Goal: Obtain resource: Download file/media

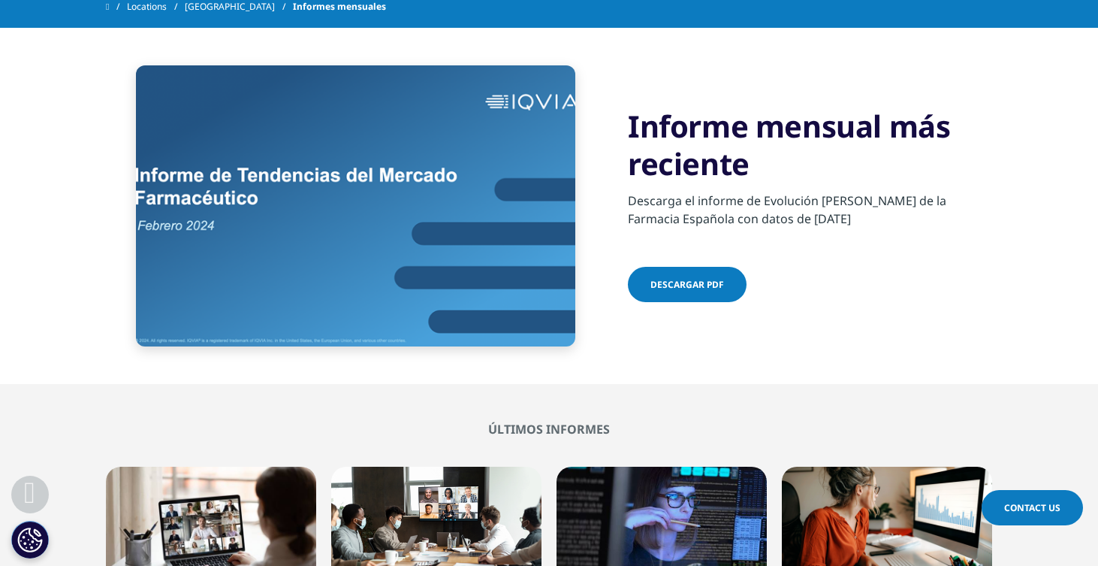
scroll to position [451, 0]
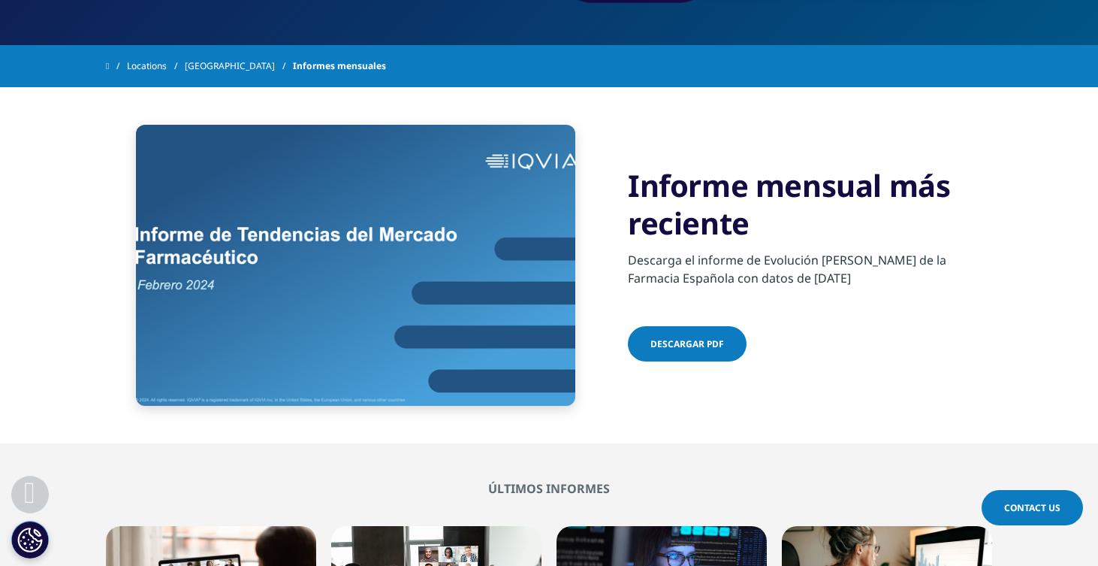
click at [706, 341] on span "Descargar pdf" at bounding box center [688, 343] width 74 height 13
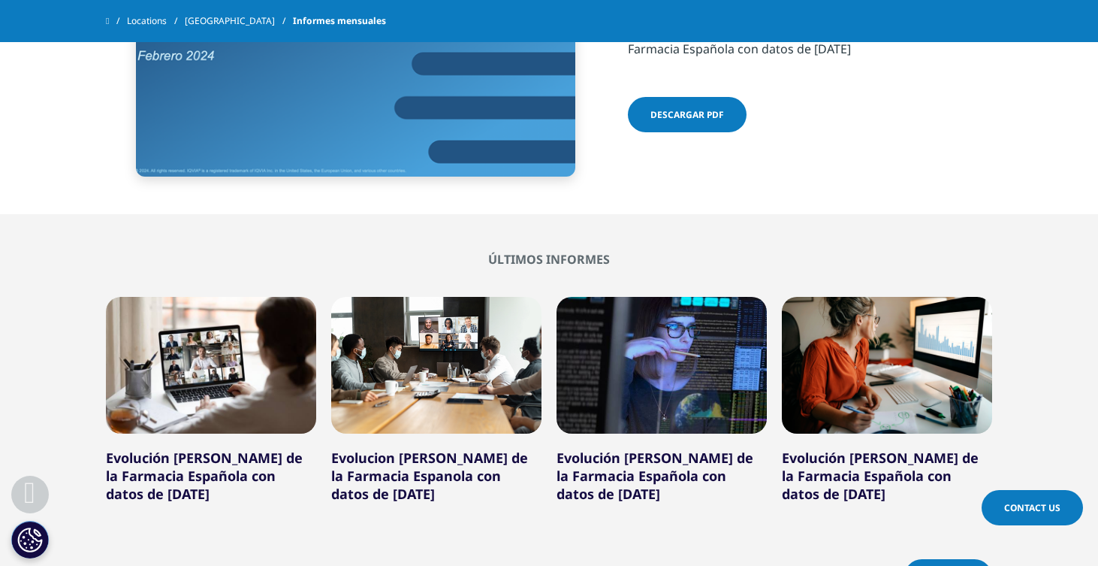
scroll to position [661, 0]
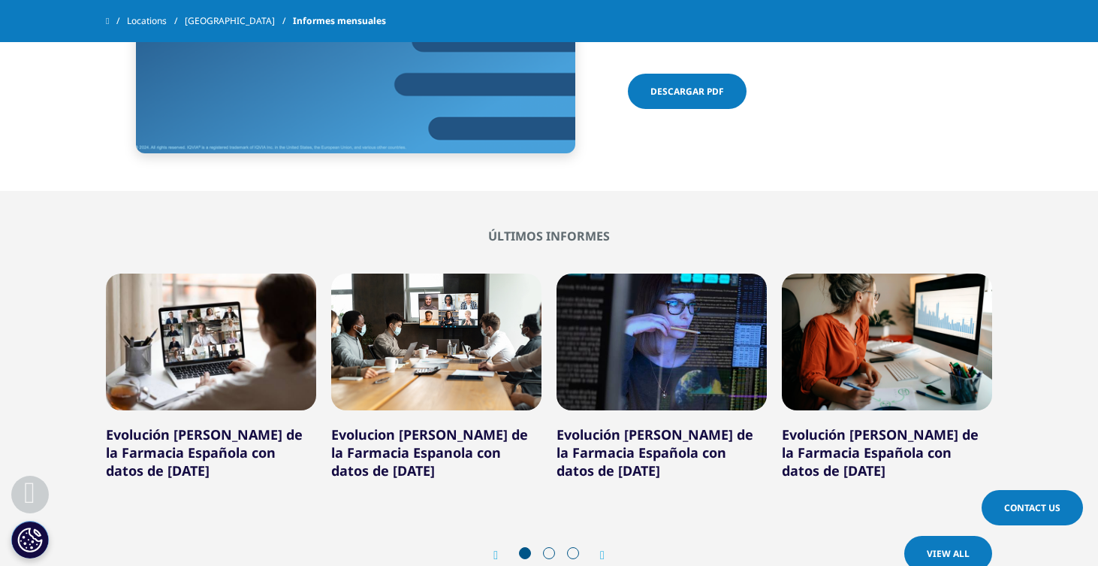
click at [211, 444] on link "Evolución [PERSON_NAME] de la Farmacia Española con datos de [DATE]" at bounding box center [204, 452] width 197 height 54
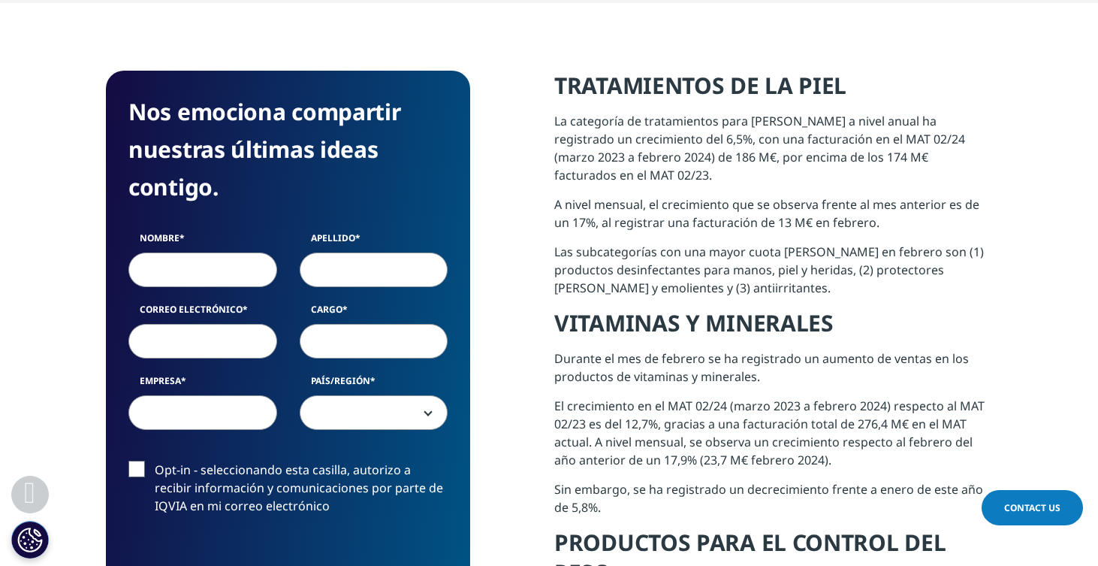
scroll to position [691, 0]
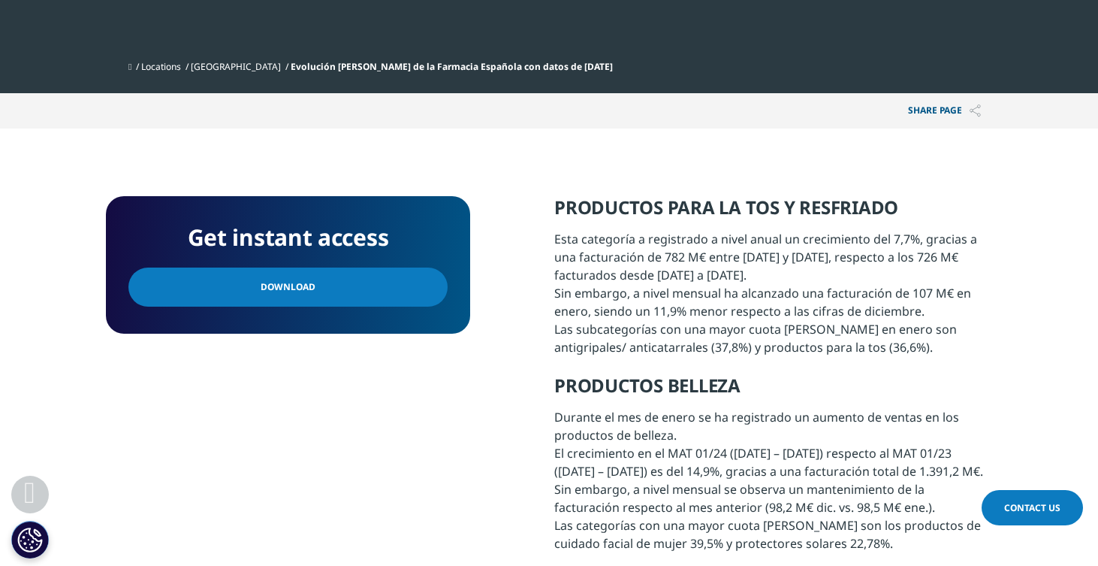
scroll to position [541, 0]
